Goal: Task Accomplishment & Management: Manage account settings

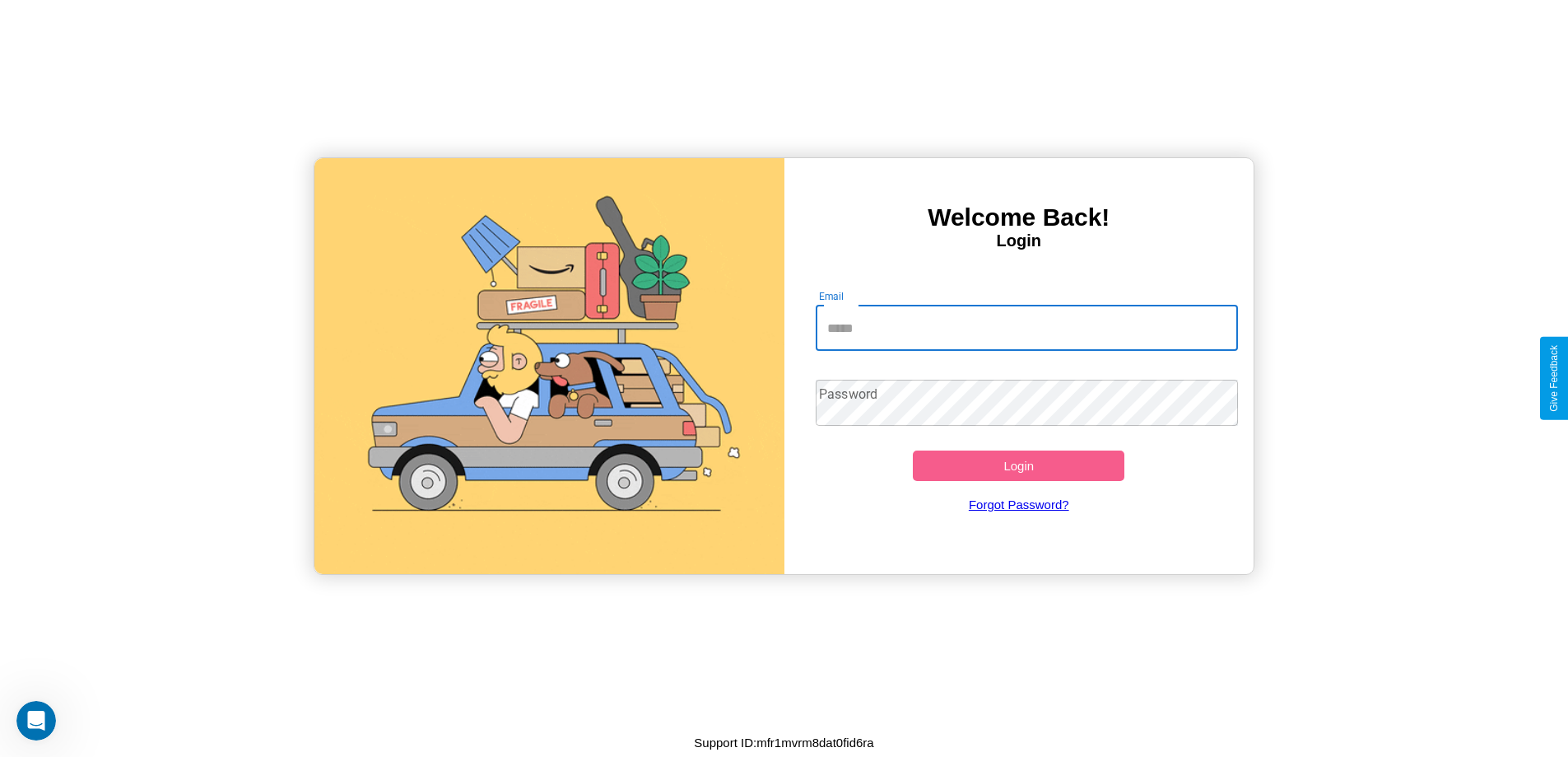
click at [1027, 328] on input "Email" at bounding box center [1027, 328] width 423 height 46
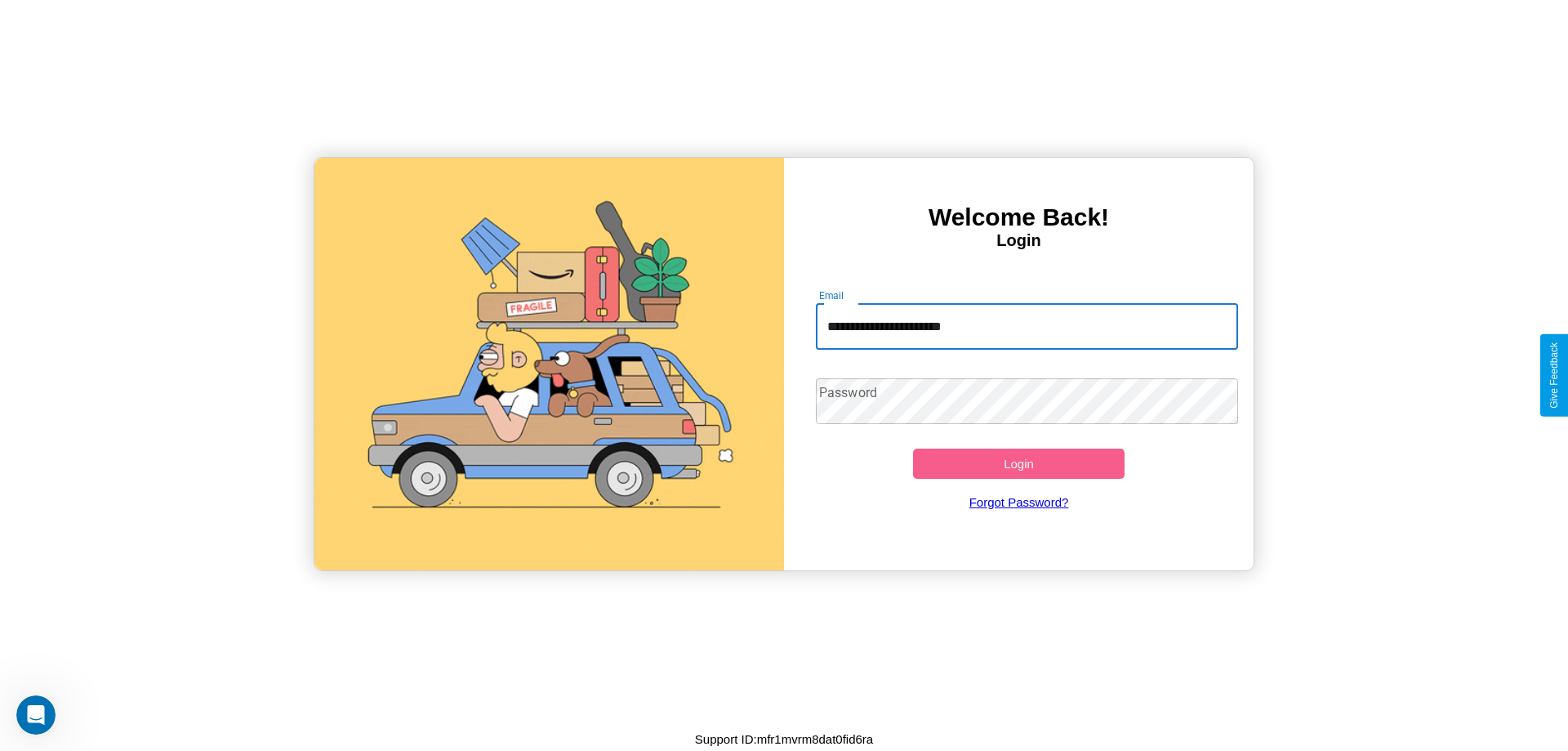
type input "**********"
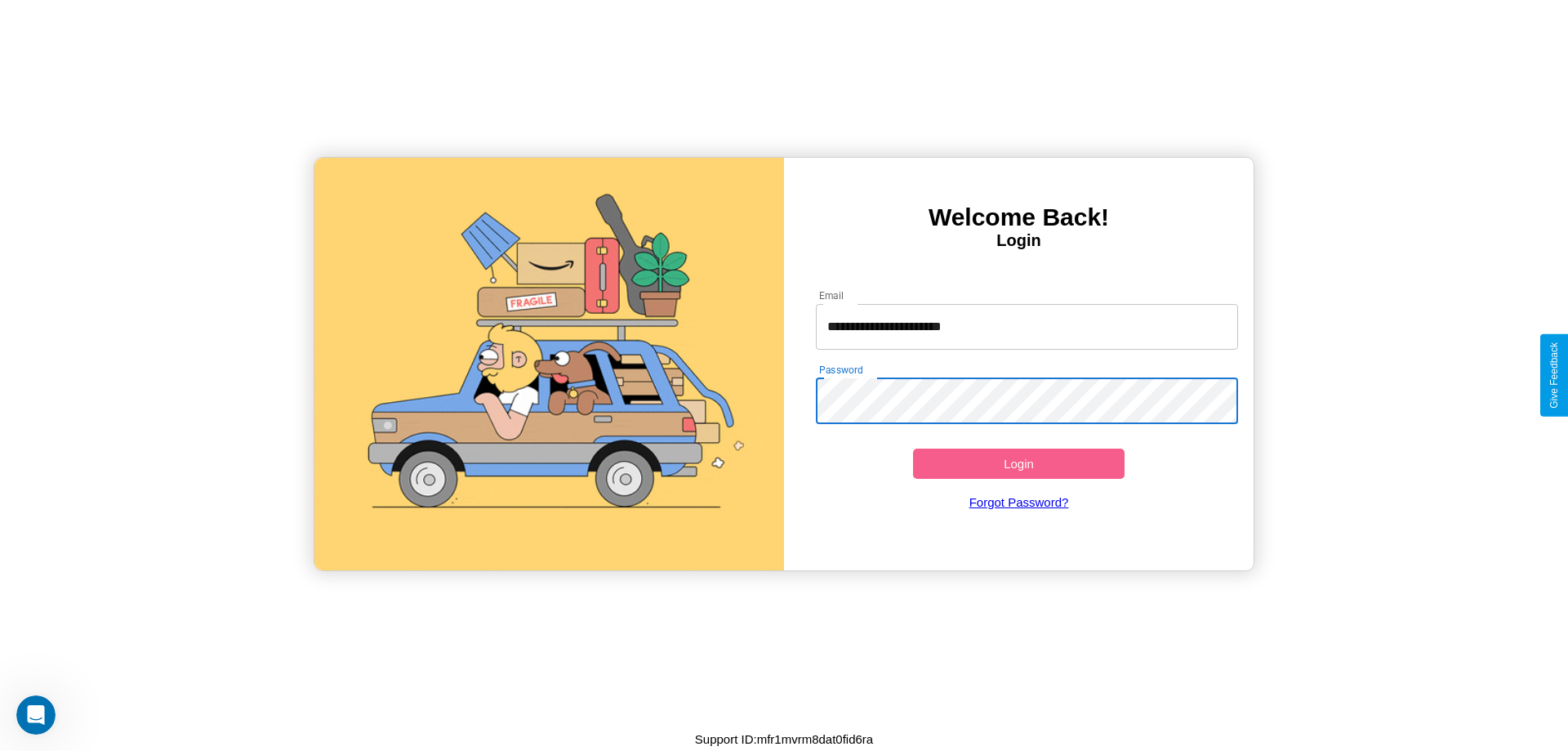
click at [1019, 463] on button "Login" at bounding box center [1019, 463] width 212 height 30
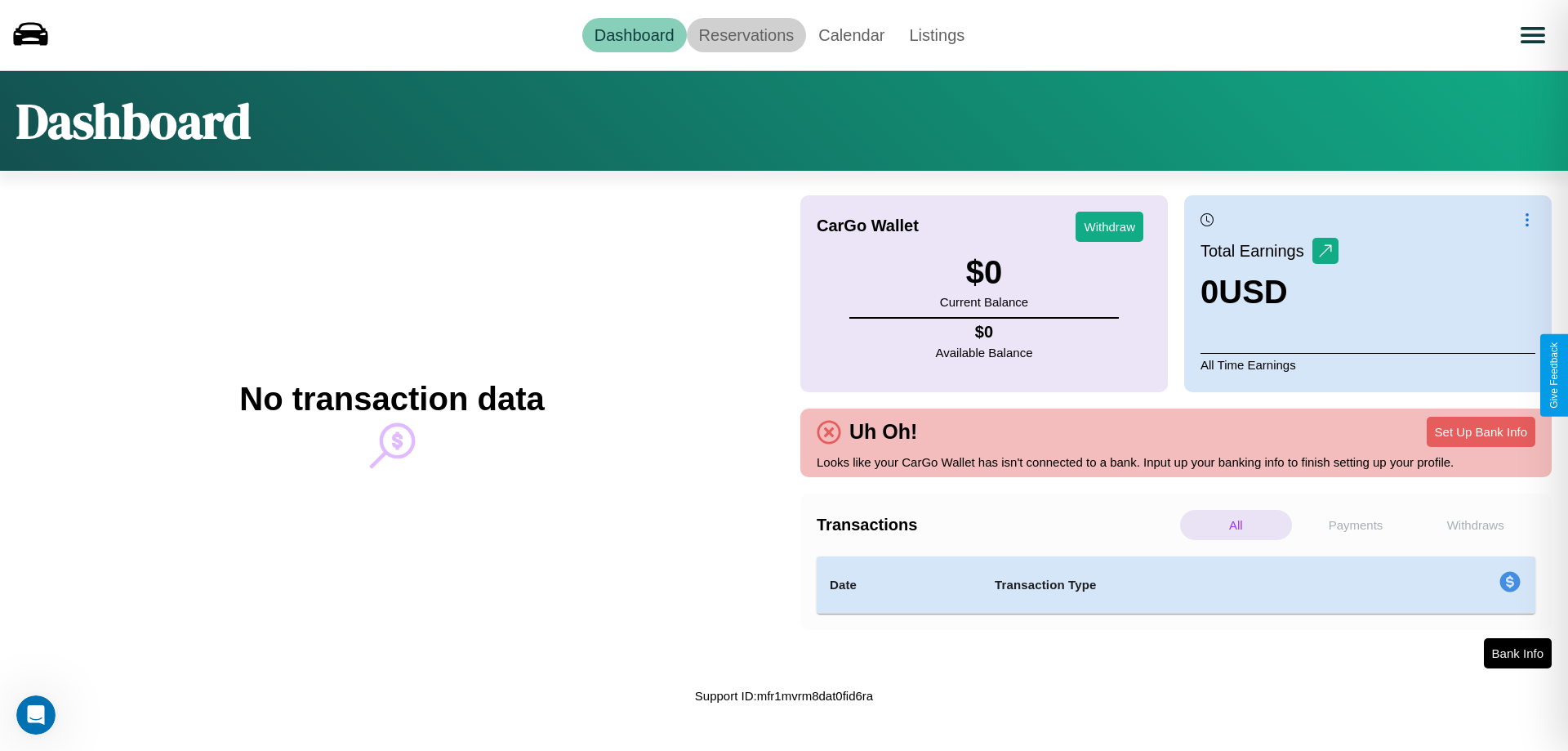
click at [745, 34] on link "Reservations" at bounding box center [746, 34] width 120 height 34
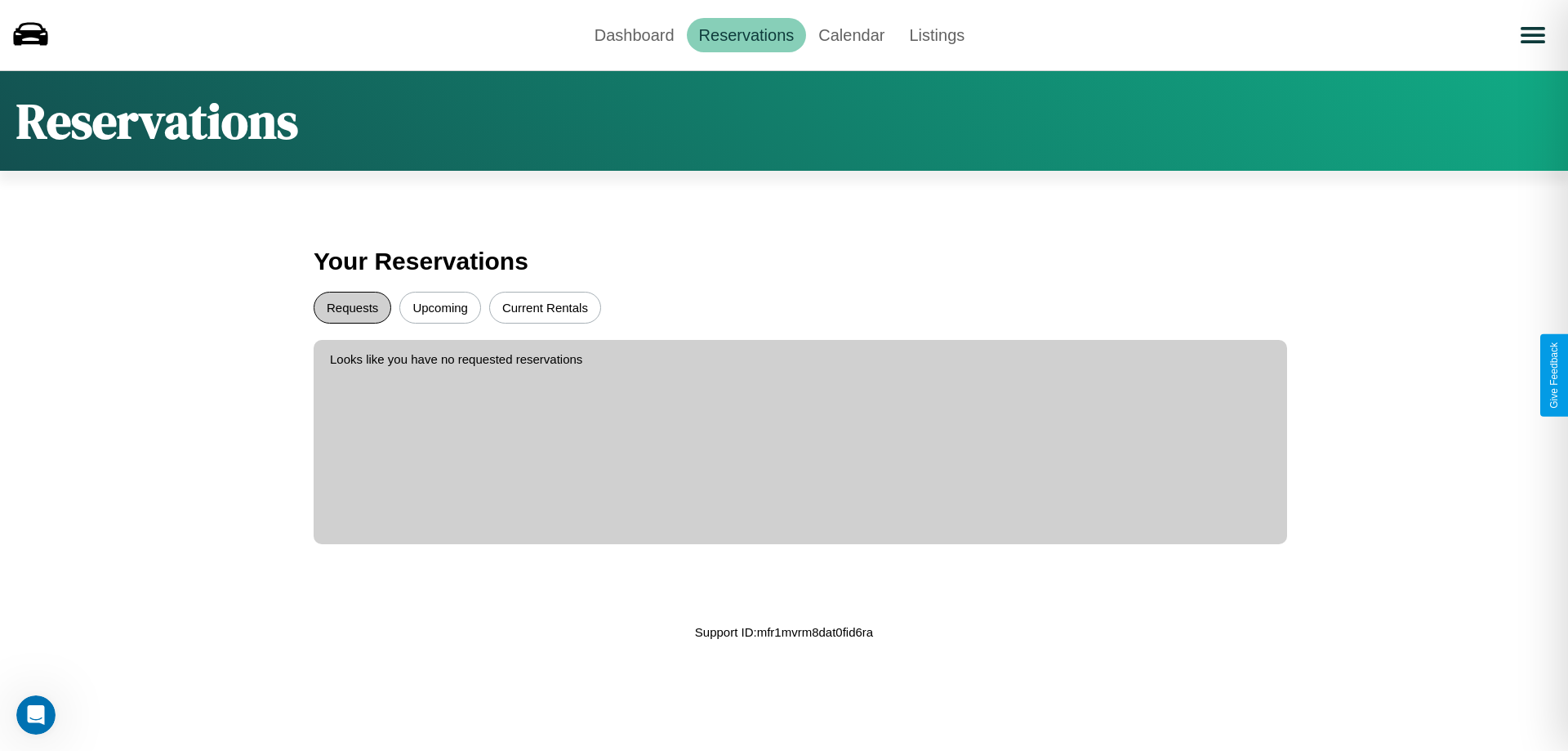
click at [352, 307] on button "Requests" at bounding box center [352, 308] width 77 height 32
click at [440, 307] on button "Upcoming" at bounding box center [439, 308] width 82 height 32
click at [851, 34] on link "Calendar" at bounding box center [851, 34] width 91 height 34
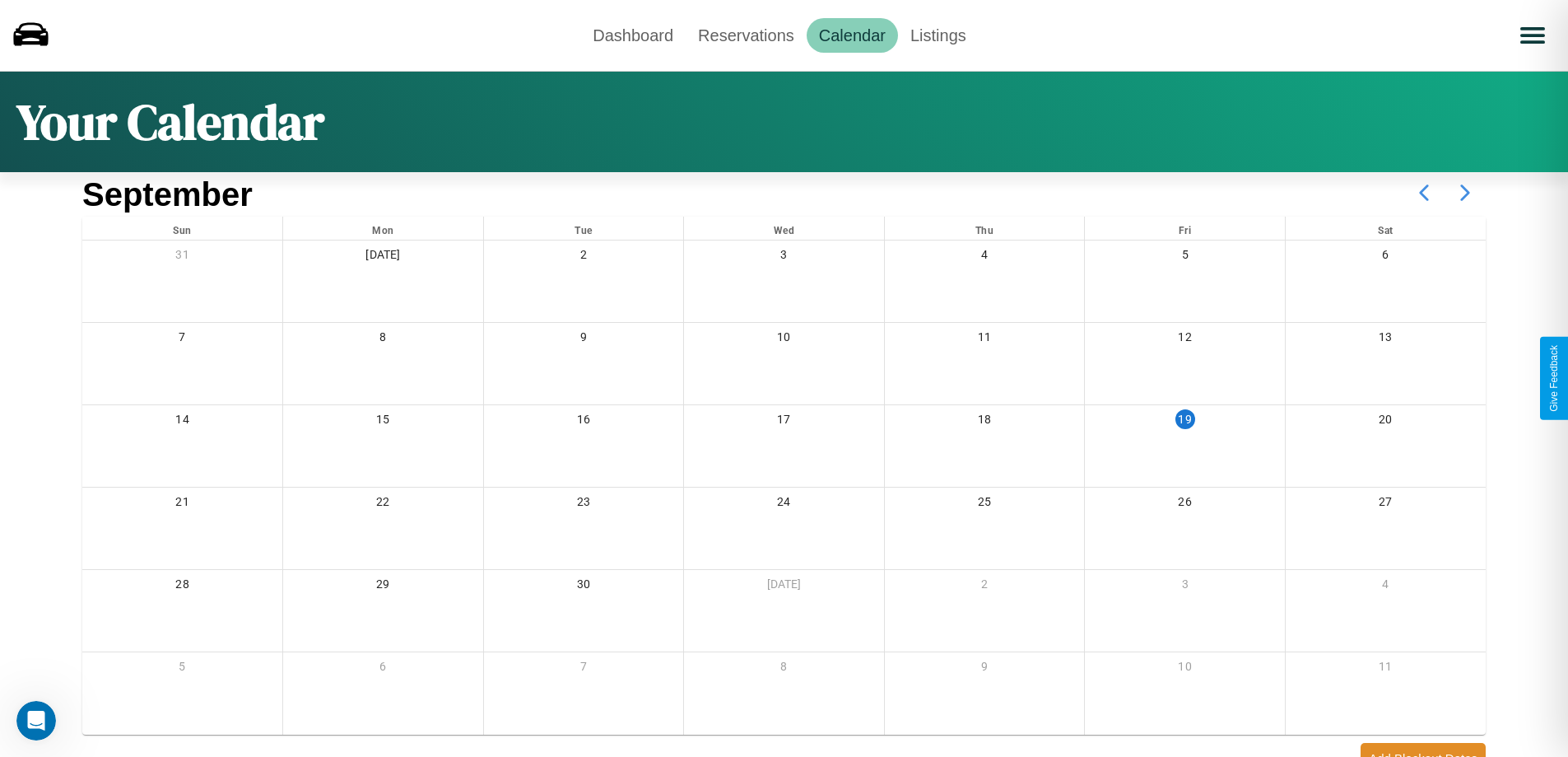
click at [1465, 192] on icon at bounding box center [1464, 192] width 41 height 41
